Goal: Transaction & Acquisition: Download file/media

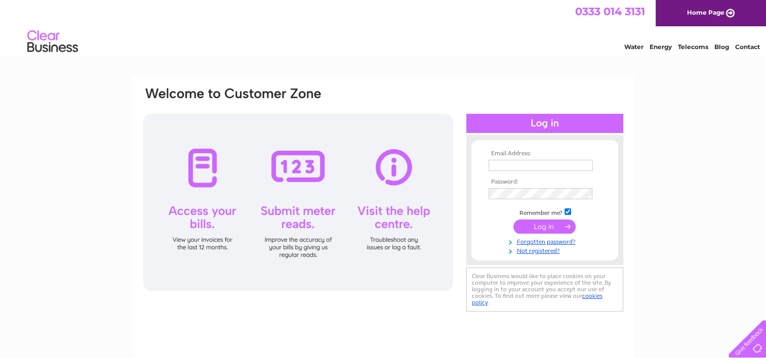
type input "[EMAIL_ADDRESS][DOMAIN_NAME]"
click at [544, 226] on input "submit" at bounding box center [544, 227] width 62 height 14
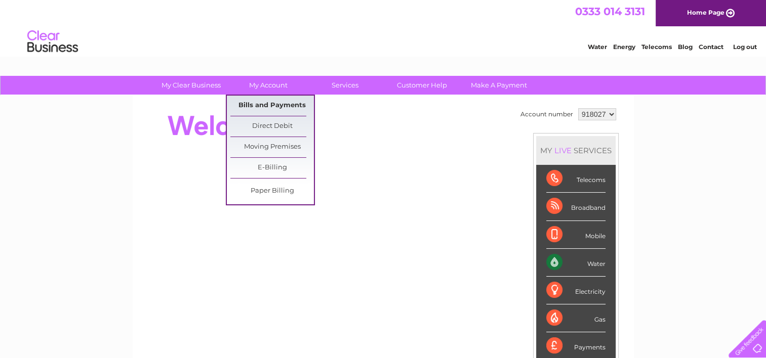
click at [275, 103] on link "Bills and Payments" at bounding box center [272, 106] width 84 height 20
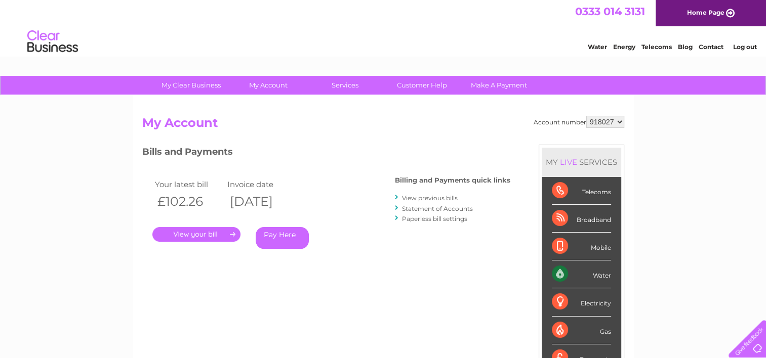
click at [429, 199] on link "View previous bills" at bounding box center [430, 198] width 56 height 8
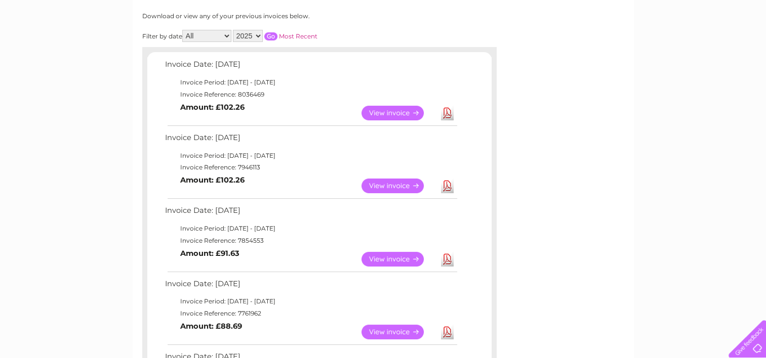
scroll to position [205, 0]
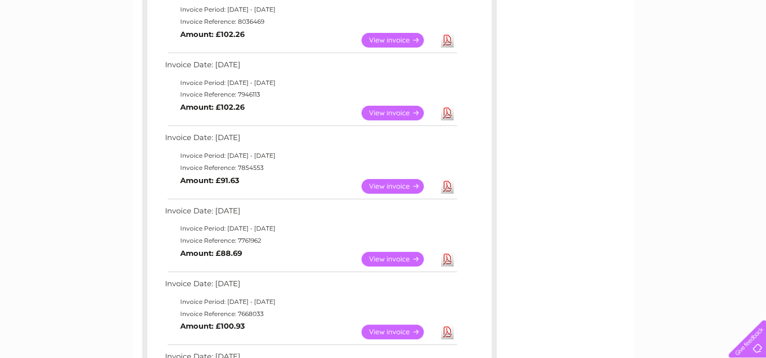
click at [450, 185] on link "Download" at bounding box center [447, 186] width 13 height 15
click at [447, 260] on link "Download" at bounding box center [447, 259] width 13 height 15
